Goal: Check status: Check status

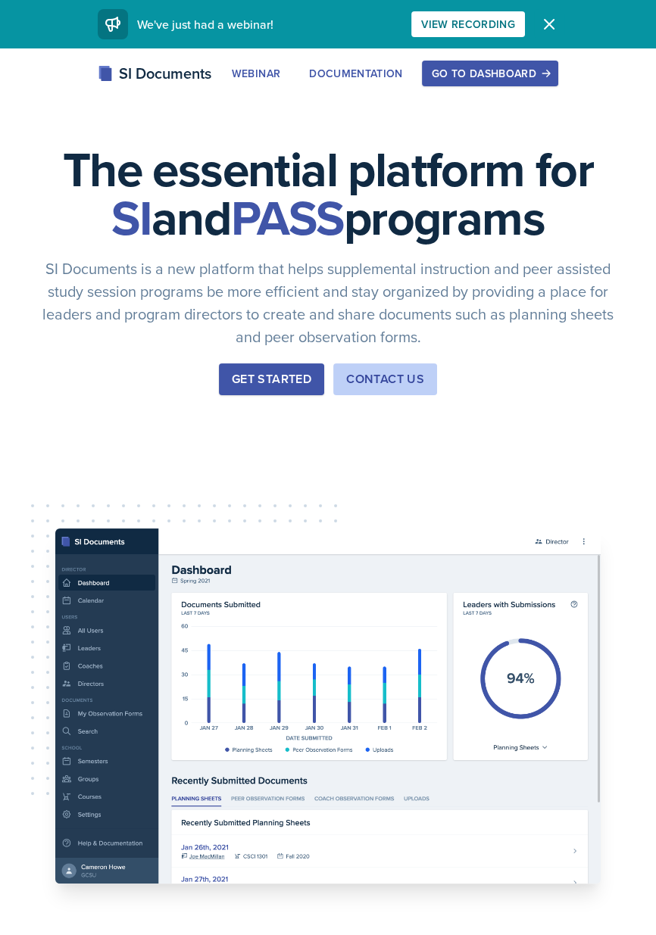
click at [537, 25] on button "Dismiss" at bounding box center [549, 24] width 30 height 30
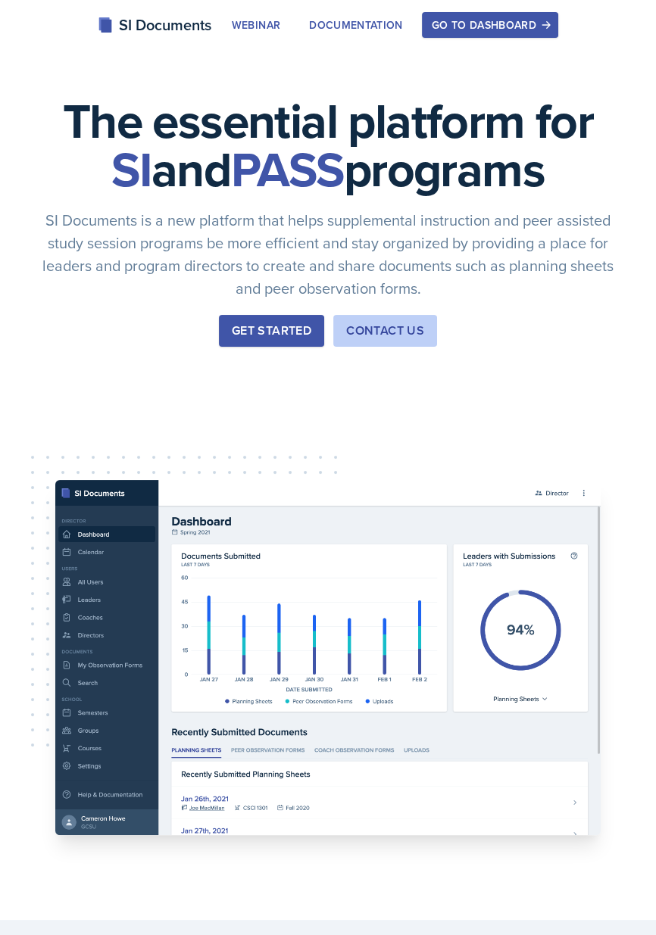
click at [527, 25] on div "Go to Dashboard" at bounding box center [490, 25] width 117 height 12
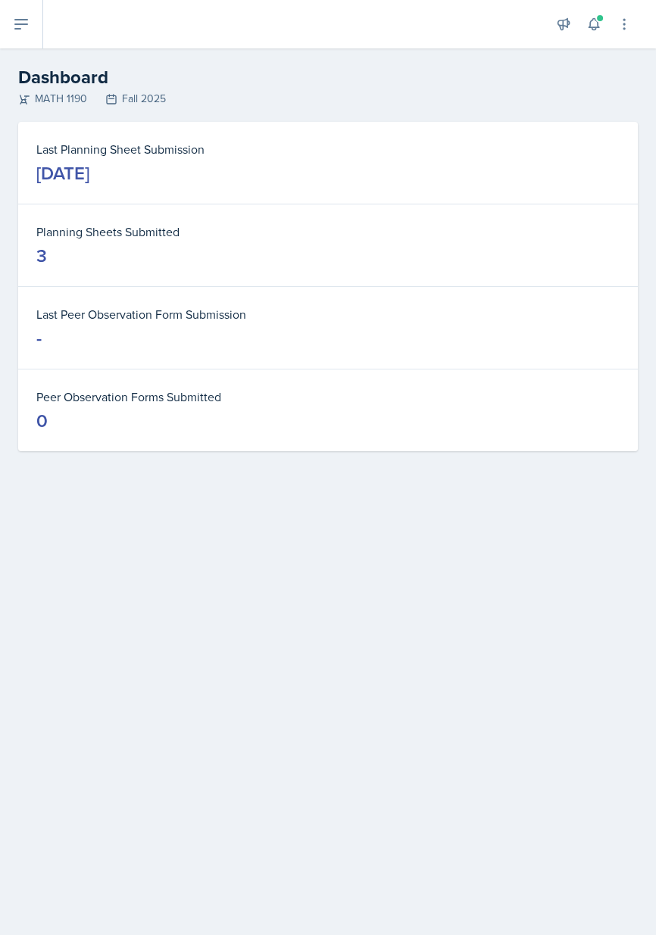
click at [27, 30] on icon at bounding box center [21, 24] width 18 height 18
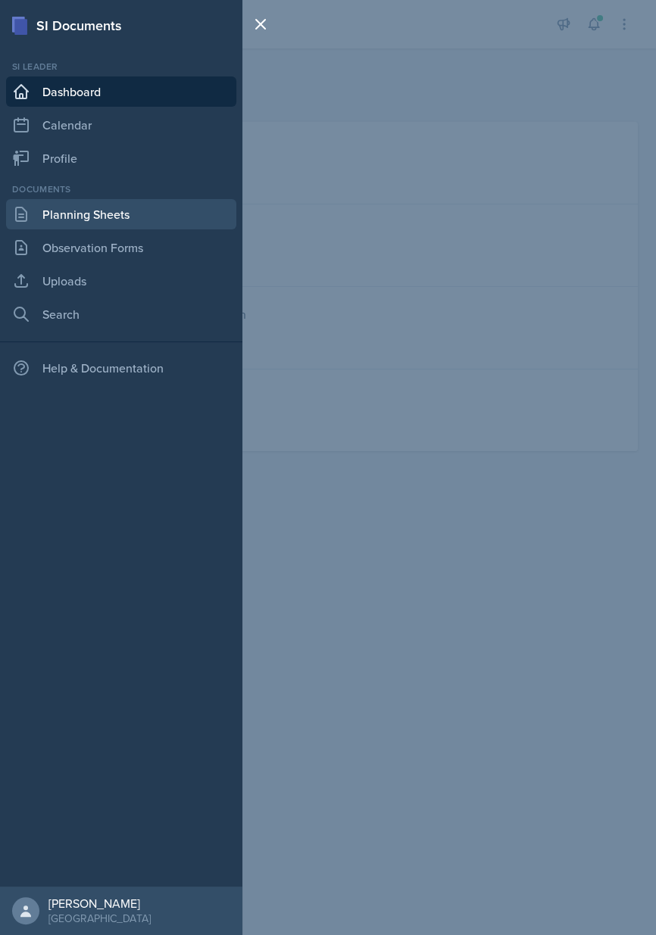
click at [52, 226] on link "Planning Sheets" at bounding box center [121, 214] width 230 height 30
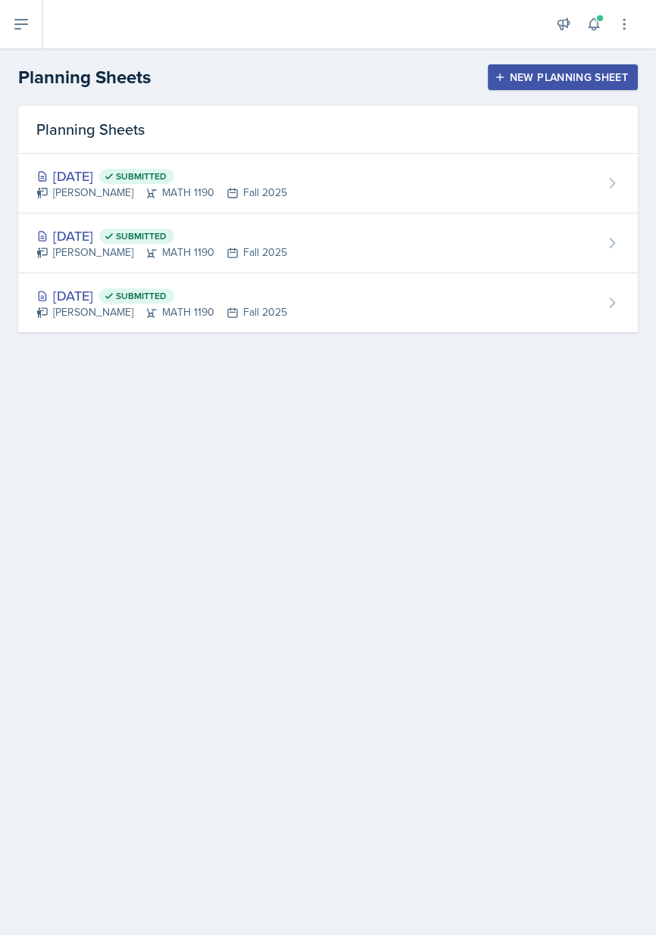
click at [591, 242] on div "[DATE] Submitted [PERSON_NAME] MATH 1190 Fall 2025" at bounding box center [328, 244] width 620 height 60
